Goal: Task Accomplishment & Management: Use online tool/utility

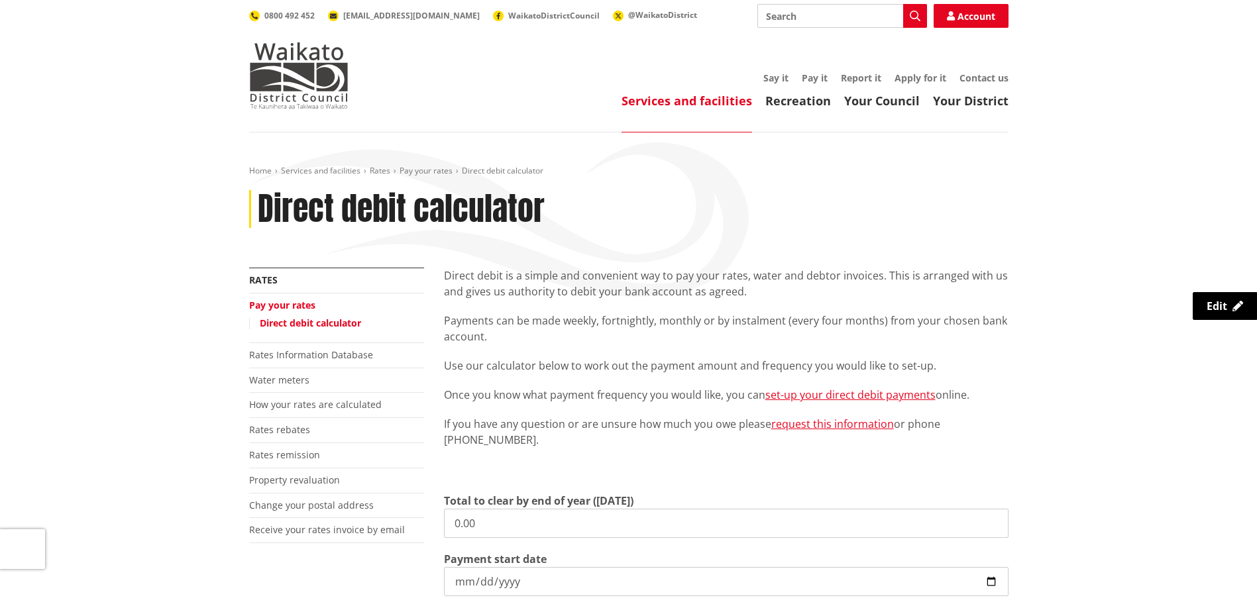
scroll to position [132, 0]
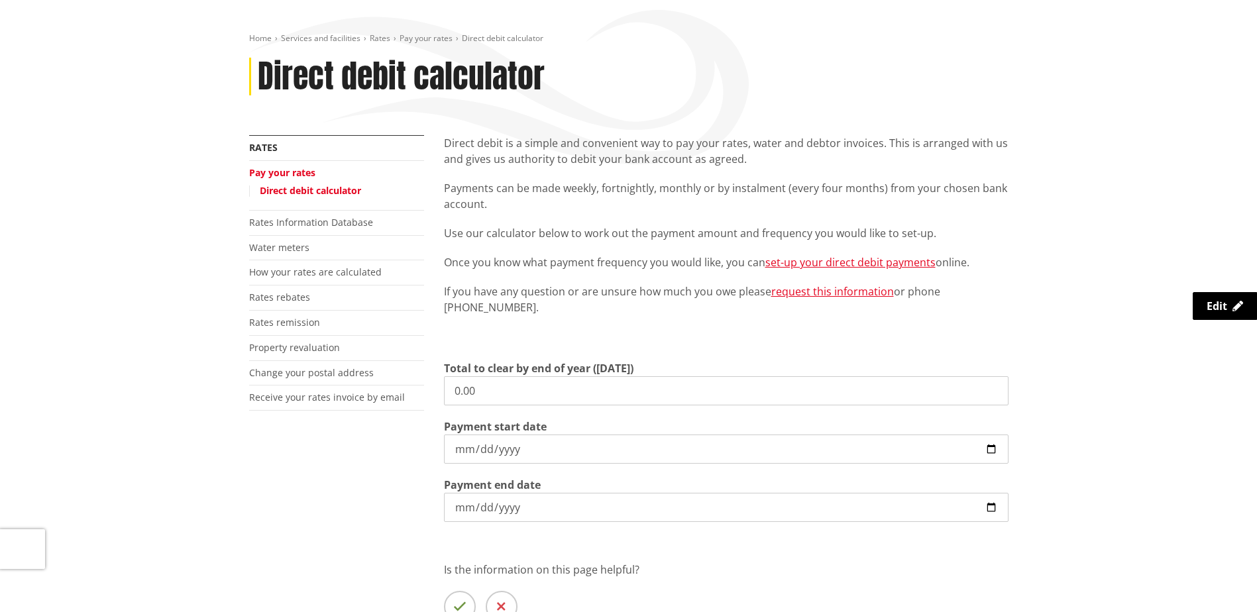
drag, startPoint x: 266, startPoint y: 361, endPoint x: 236, endPoint y: 360, distance: 30.5
click at [240, 360] on div "More from this section Rates Pay your rates Direct debit calculator Rates Infor…" at bounding box center [628, 407] width 779 height 545
type input "5,000.00"
click at [993, 446] on input "[DATE]" at bounding box center [726, 449] width 564 height 29
type input "[DATE]"
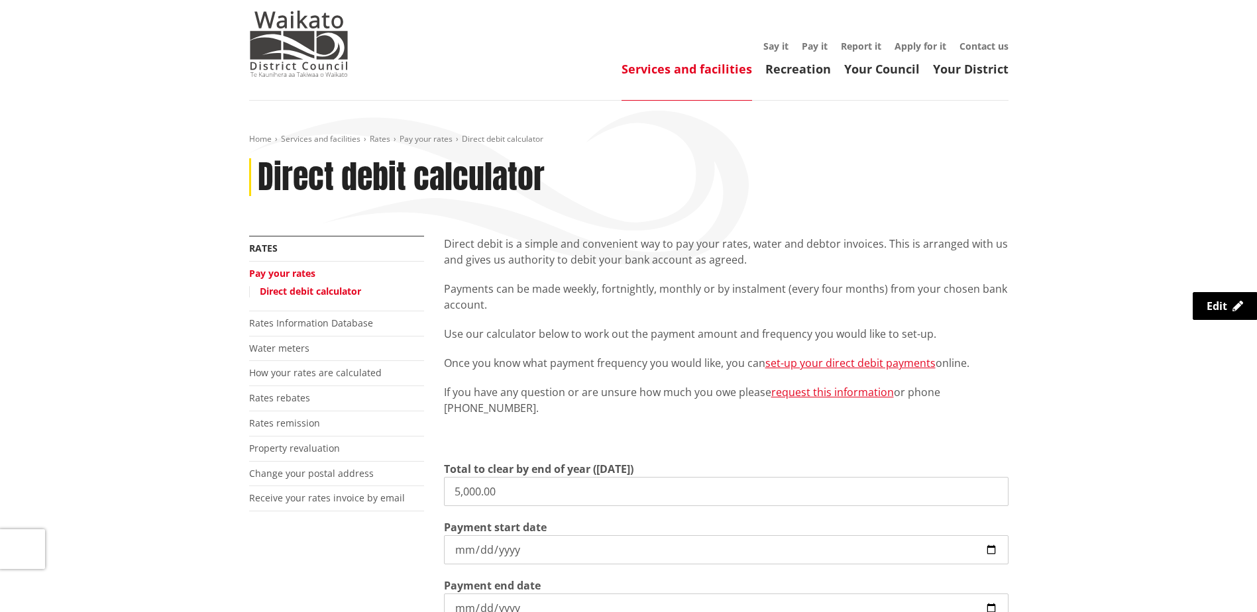
scroll to position [0, 0]
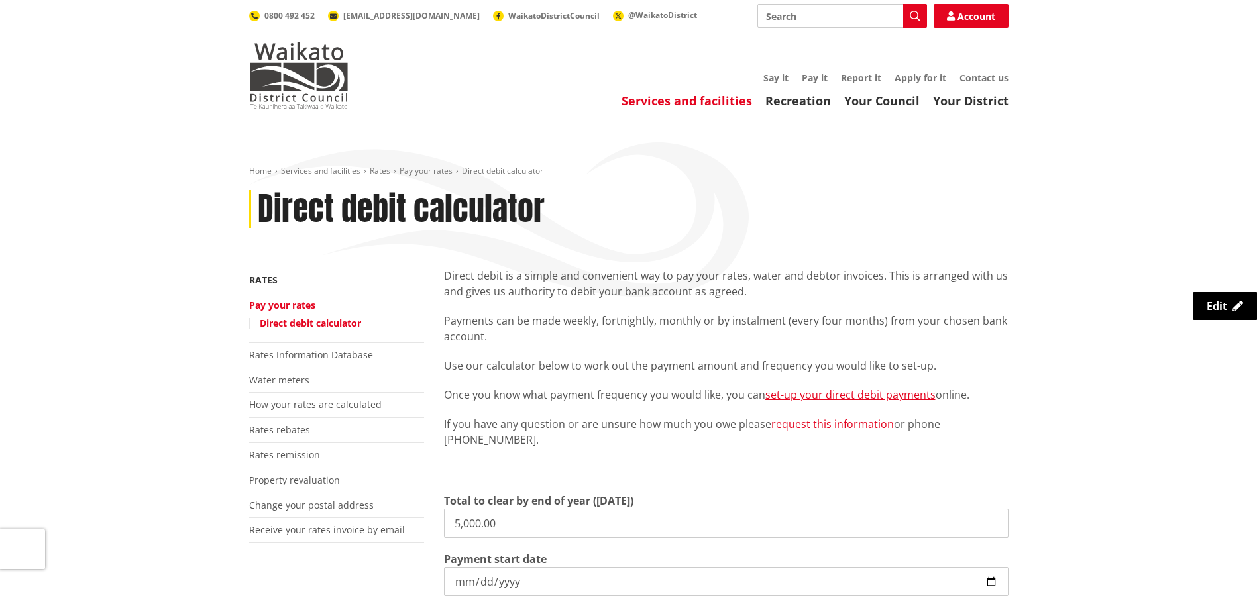
click at [785, 16] on input "Search" at bounding box center [842, 16] width 170 height 24
type input "r"
type input "direct debit"
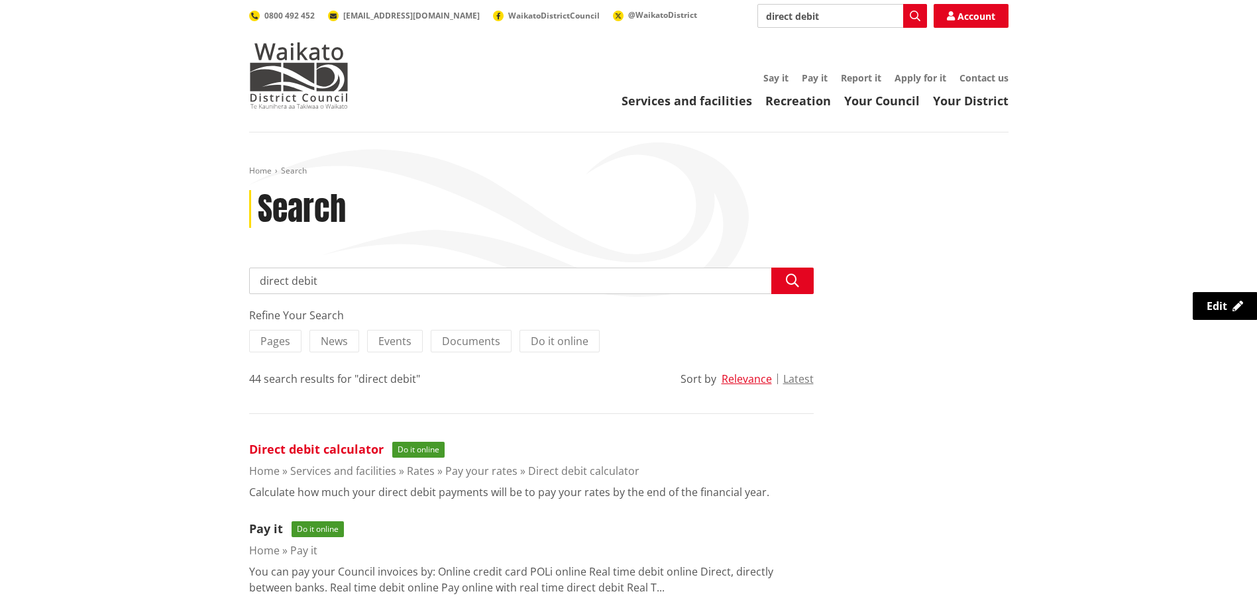
click at [305, 447] on link "Direct debit calculator" at bounding box center [316, 449] width 134 height 16
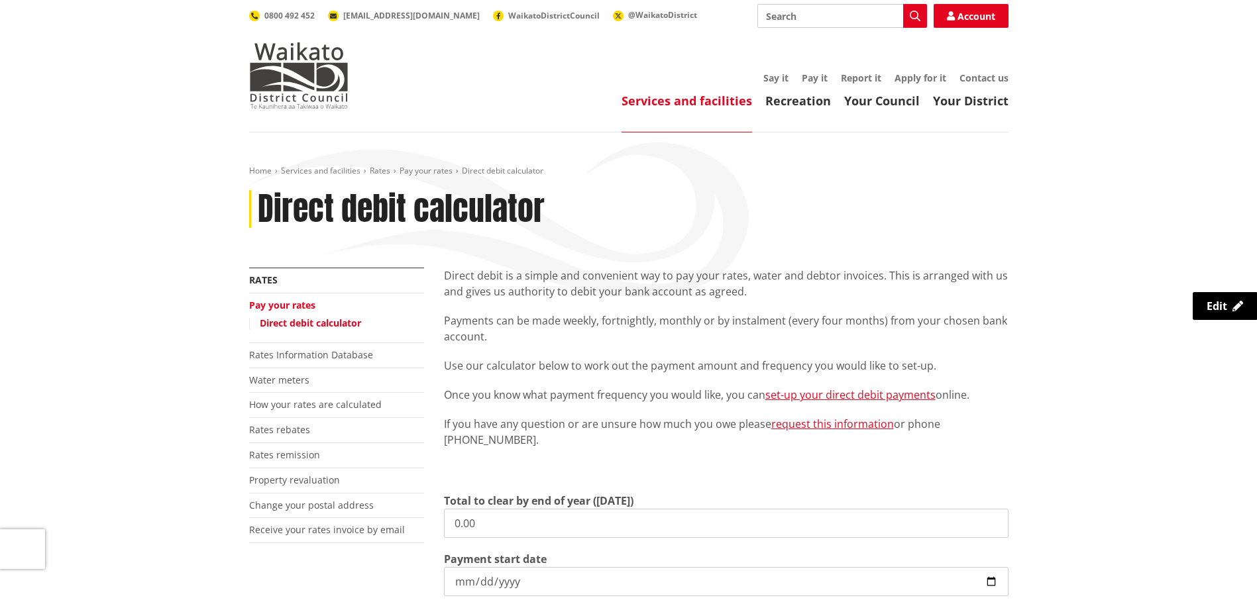
click at [294, 323] on link "Direct debit calculator" at bounding box center [310, 323] width 101 height 13
click at [865, 395] on link "set-up your direct debit payments" at bounding box center [850, 395] width 170 height 15
